Goal: Information Seeking & Learning: Learn about a topic

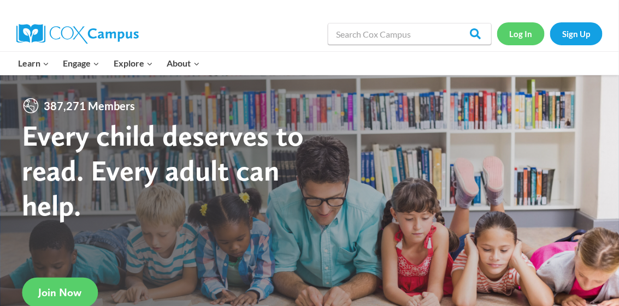
click at [529, 32] on link "Log In" at bounding box center [521, 33] width 48 height 22
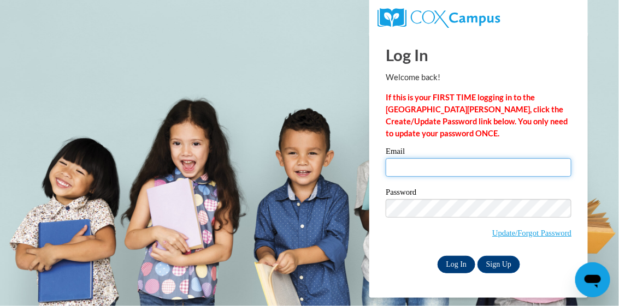
type input "tambralwilliams@yahoo.com"
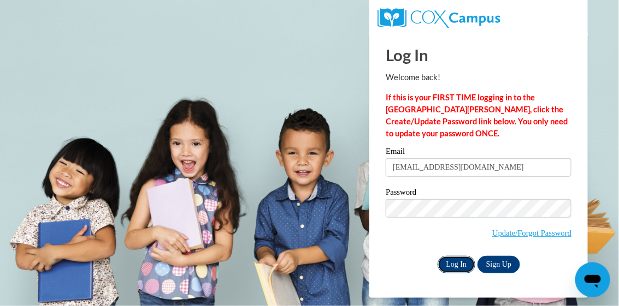
click at [458, 262] on input "Log In" at bounding box center [457, 264] width 38 height 17
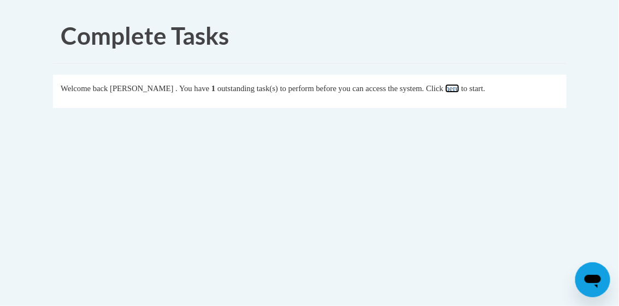
click at [459, 89] on link "here" at bounding box center [452, 88] width 14 height 9
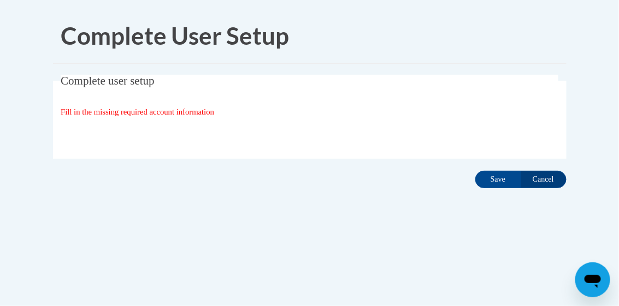
click at [192, 111] on span "Fill in the missing required account information" at bounding box center [137, 112] width 153 height 9
click at [257, 132] on div "Organization State and County | Estado y Condado de la organización Select Stat…" at bounding box center [310, 134] width 498 height 22
click at [257, 130] on div "Organization State and County | Estado y Condado de la organización Select Stat…" at bounding box center [310, 134] width 498 height 22
click at [258, 130] on div "Organization State and County | Estado y Condado de la organización Select Stat…" at bounding box center [310, 134] width 498 height 22
click at [259, 129] on div "Organization State and County | Estado y Condado de la organización Select Stat…" at bounding box center [310, 134] width 498 height 22
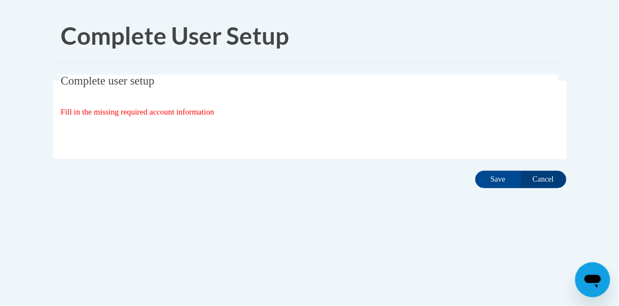
click at [261, 127] on div "Organization State and County | Estado y Condado de la organización Select Stat…" at bounding box center [310, 134] width 498 height 22
click at [546, 180] on input "Cancel" at bounding box center [544, 179] width 46 height 17
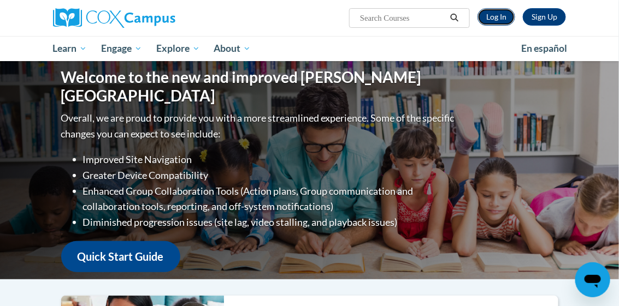
click at [499, 17] on link "Log In" at bounding box center [496, 16] width 38 height 17
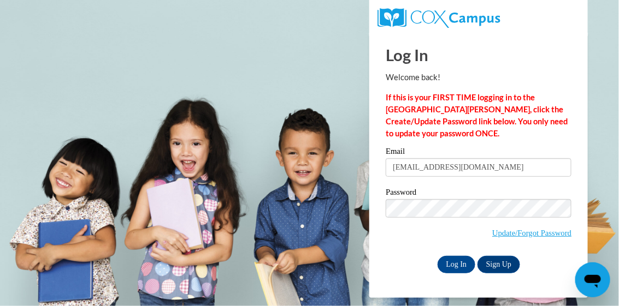
click at [569, 124] on p "If this is your FIRST TIME logging in to the [GEOGRAPHIC_DATA][PERSON_NAME], cl…" at bounding box center [479, 116] width 186 height 48
click at [501, 230] on link "Update/Forgot Password" at bounding box center [531, 233] width 79 height 9
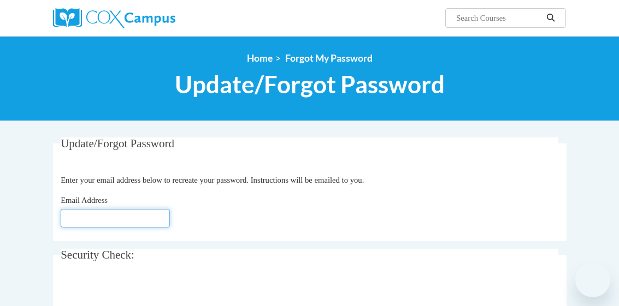
click at [114, 218] on input "Email Address" at bounding box center [115, 218] width 109 height 19
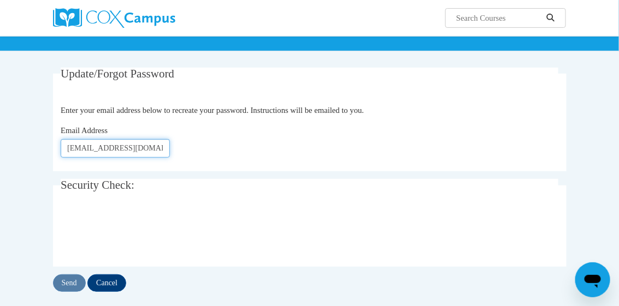
scroll to position [75, 0]
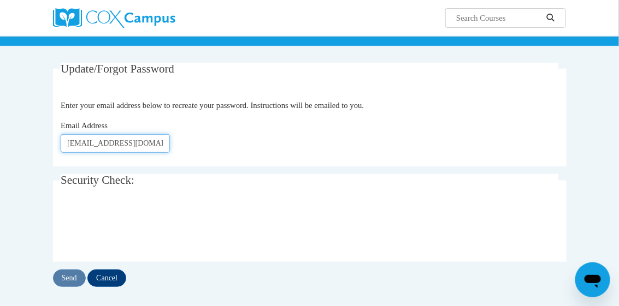
type input "[EMAIL_ADDRESS][DOMAIN_NAME]"
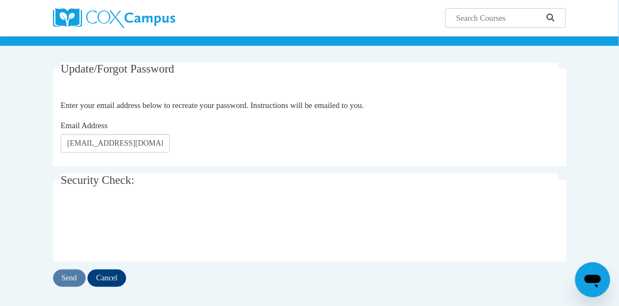
scroll to position [0, 0]
click at [66, 279] on input "Send" at bounding box center [69, 278] width 33 height 17
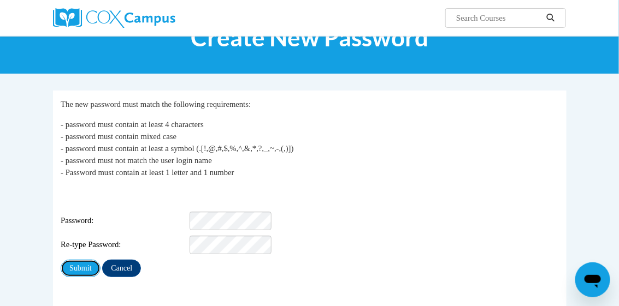
scroll to position [53, 0]
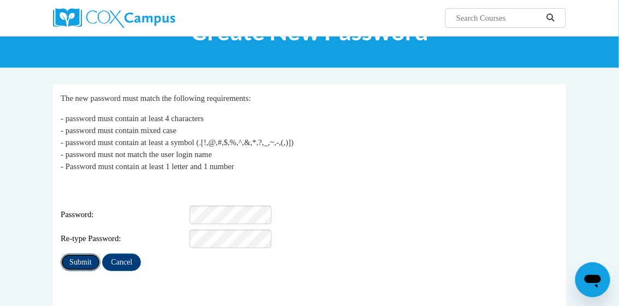
click at [75, 255] on input "Submit" at bounding box center [80, 262] width 39 height 17
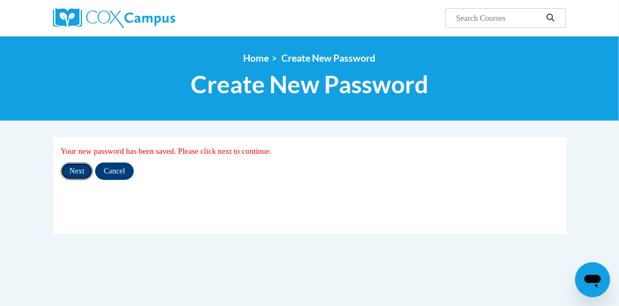
click at [78, 171] on input "Next" at bounding box center [77, 171] width 32 height 17
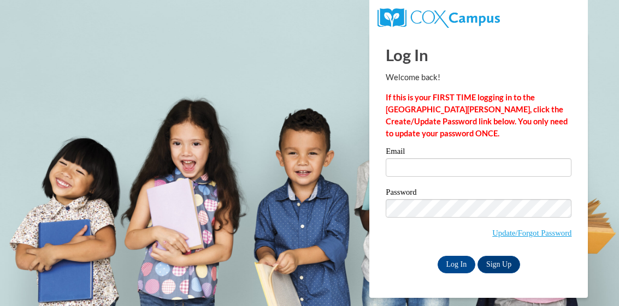
type input "tambralwilliams@yahoo.com"
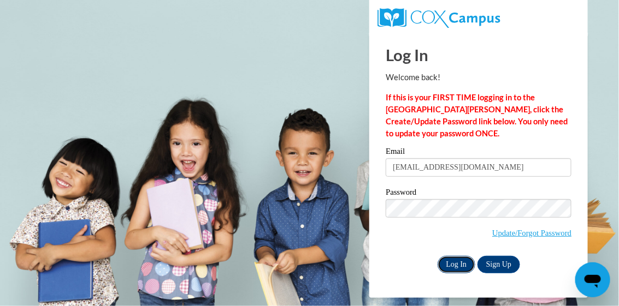
click at [459, 263] on input "Log In" at bounding box center [457, 264] width 38 height 17
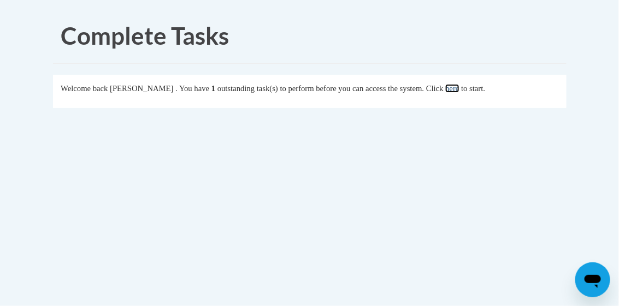
click at [459, 92] on link "here" at bounding box center [452, 88] width 14 height 9
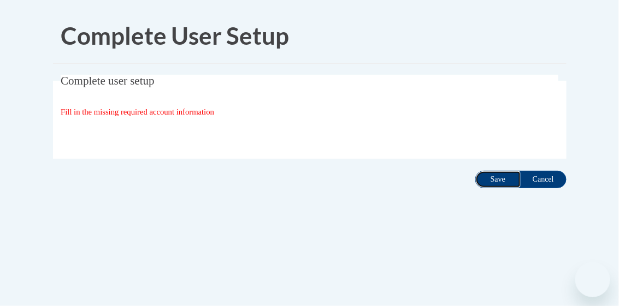
click at [503, 180] on input "Save" at bounding box center [498, 179] width 46 height 17
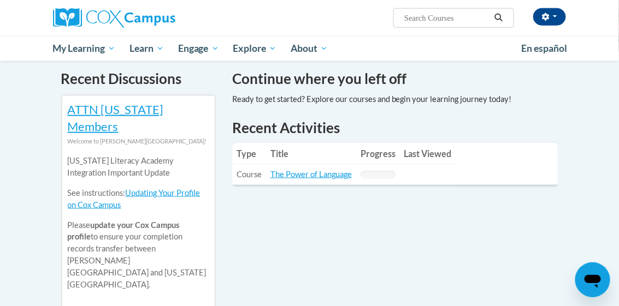
scroll to position [216, 0]
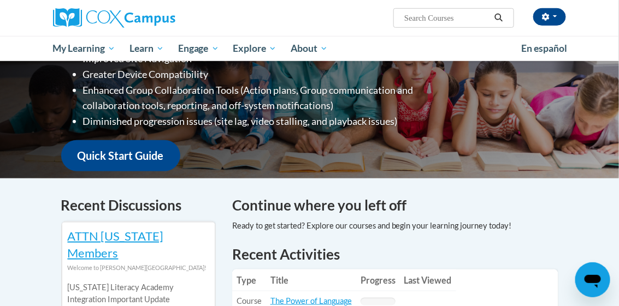
click at [446, 20] on input "Search..." at bounding box center [446, 17] width 87 height 13
type input "health and safety"
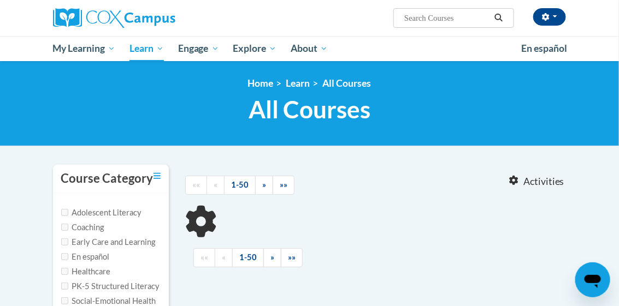
type input "health and safety"
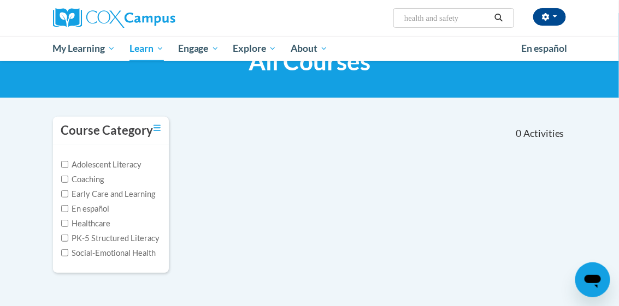
scroll to position [50, 0]
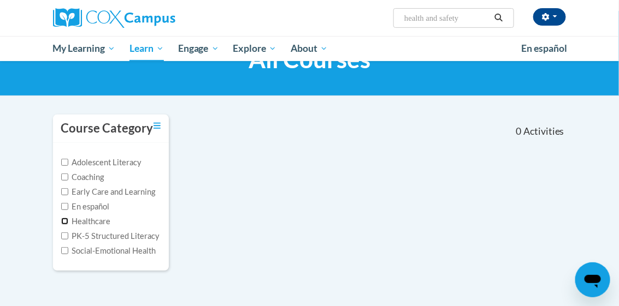
click at [64, 218] on input "Healthcare" at bounding box center [64, 221] width 7 height 7
checkbox input "true"
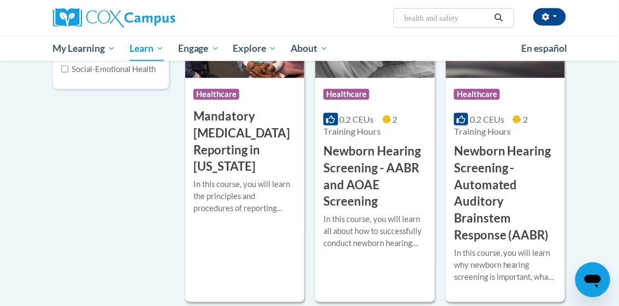
scroll to position [0, 0]
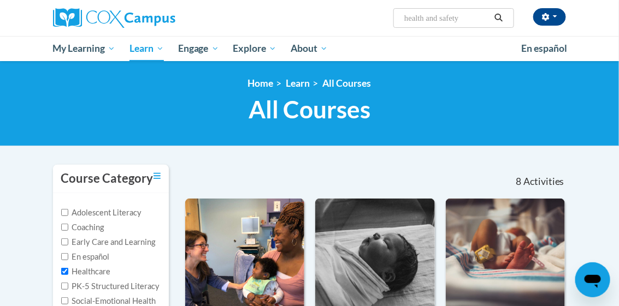
click at [467, 19] on input "health and safety" at bounding box center [446, 17] width 87 height 13
type input "health and safety child development"
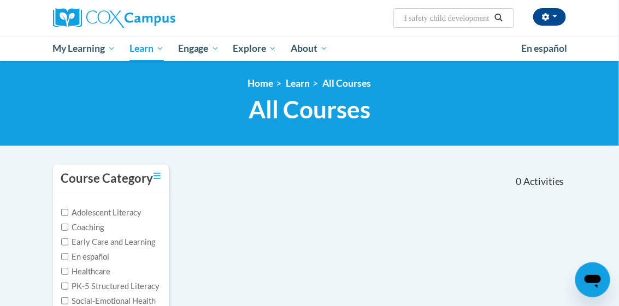
scroll to position [0, 42]
drag, startPoint x: 470, startPoint y: 19, endPoint x: 502, endPoint y: 18, distance: 32.2
click at [502, 18] on span "Search Search... health and safety child development" at bounding box center [453, 18] width 121 height 20
click at [453, 17] on input "health and safety:safety emergency" at bounding box center [446, 17] width 87 height 13
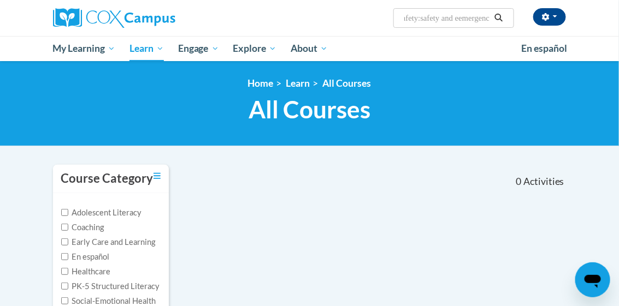
type input "health and safety:safety and emergency"
drag, startPoint x: 469, startPoint y: 17, endPoint x: 496, endPoint y: 20, distance: 28.0
click at [496, 20] on span "Search Search... health and safety:safety and emergency" at bounding box center [453, 18] width 121 height 20
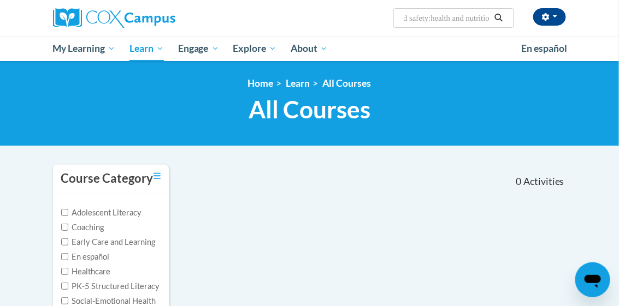
type input "health and safety:health and nutrition"
drag, startPoint x: 469, startPoint y: 17, endPoint x: 494, endPoint y: 18, distance: 25.1
click at [494, 18] on span "Search Search... health and safety:health and nutrition" at bounding box center [453, 18] width 121 height 20
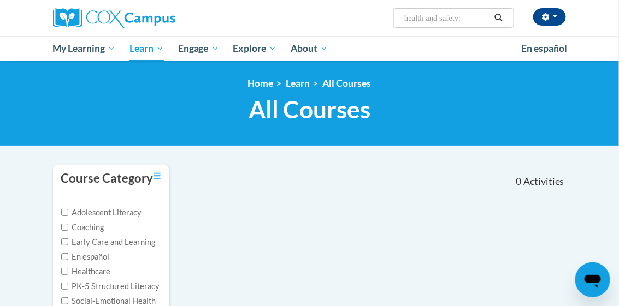
scroll to position [0, 0]
type input "h"
type input "health and safety trainings"
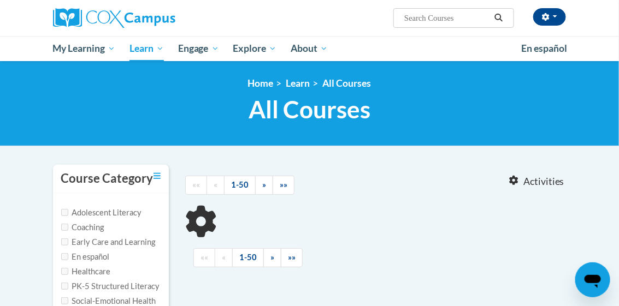
type input "health and safety trainings"
